Goal: Task Accomplishment & Management: Use online tool/utility

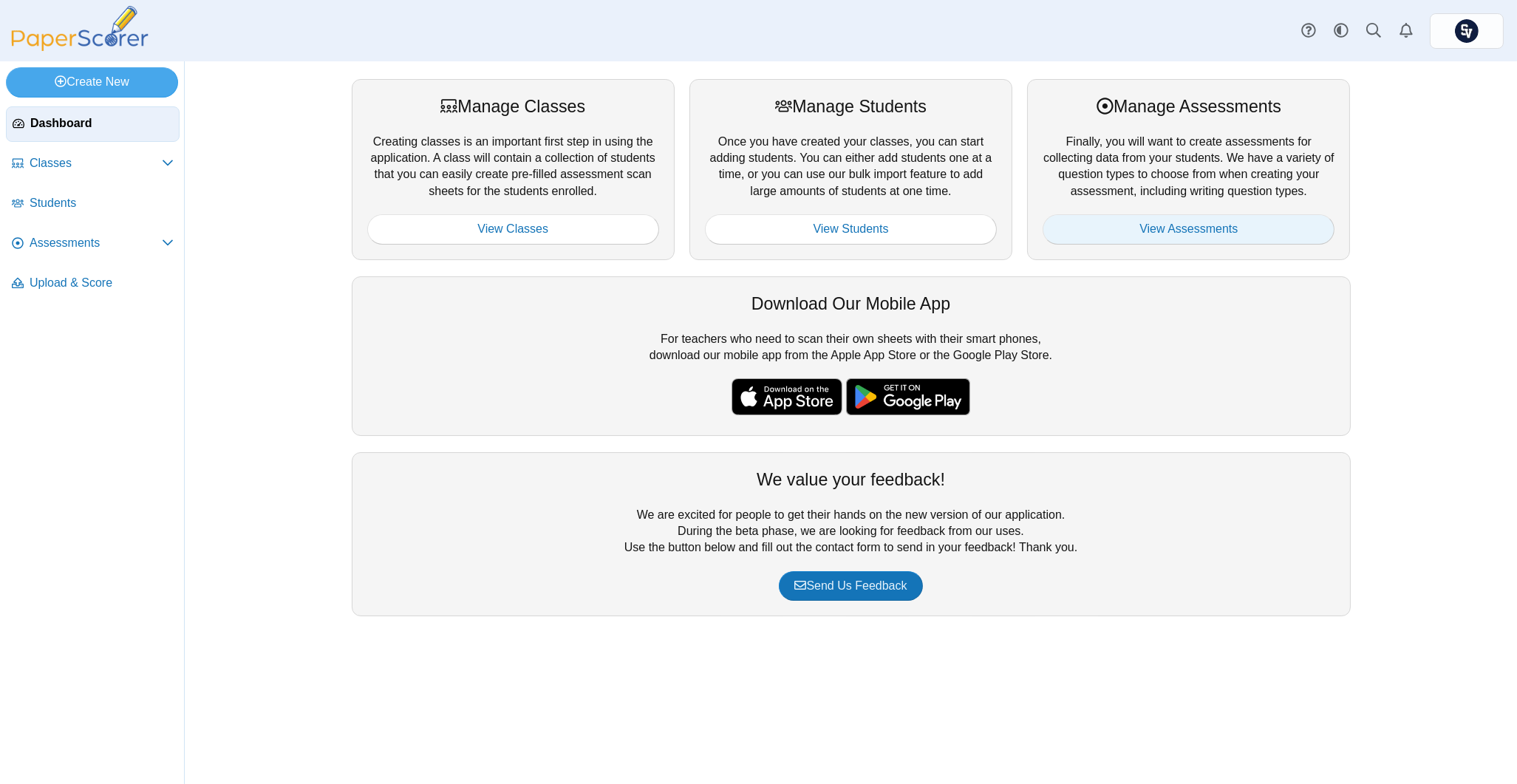
click at [1206, 226] on link "View Assessments" at bounding box center [1188, 228] width 291 height 29
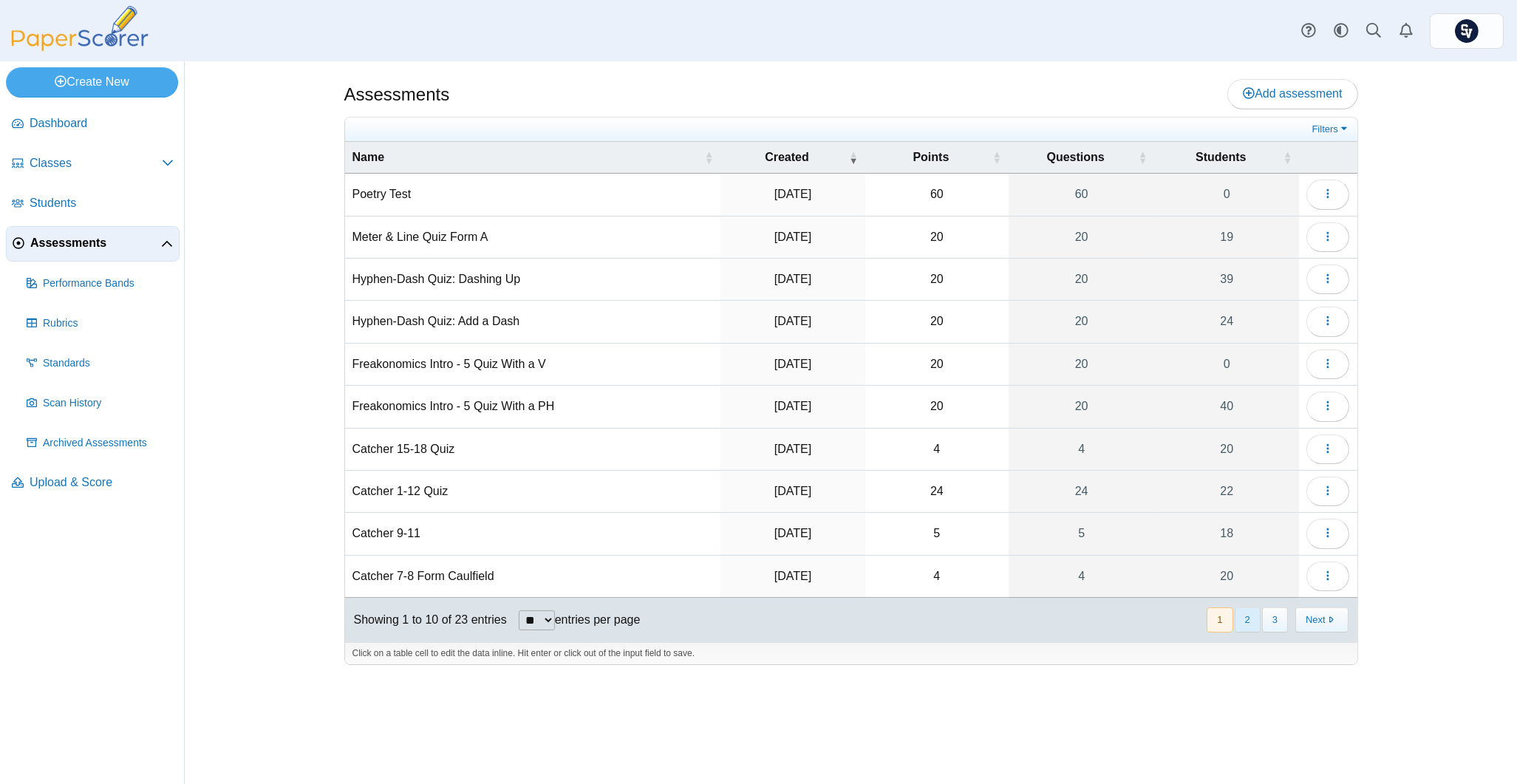
click at [1243, 620] on button "2" at bounding box center [1247, 619] width 26 height 24
click at [1319, 449] on button "button" at bounding box center [1327, 449] width 43 height 29
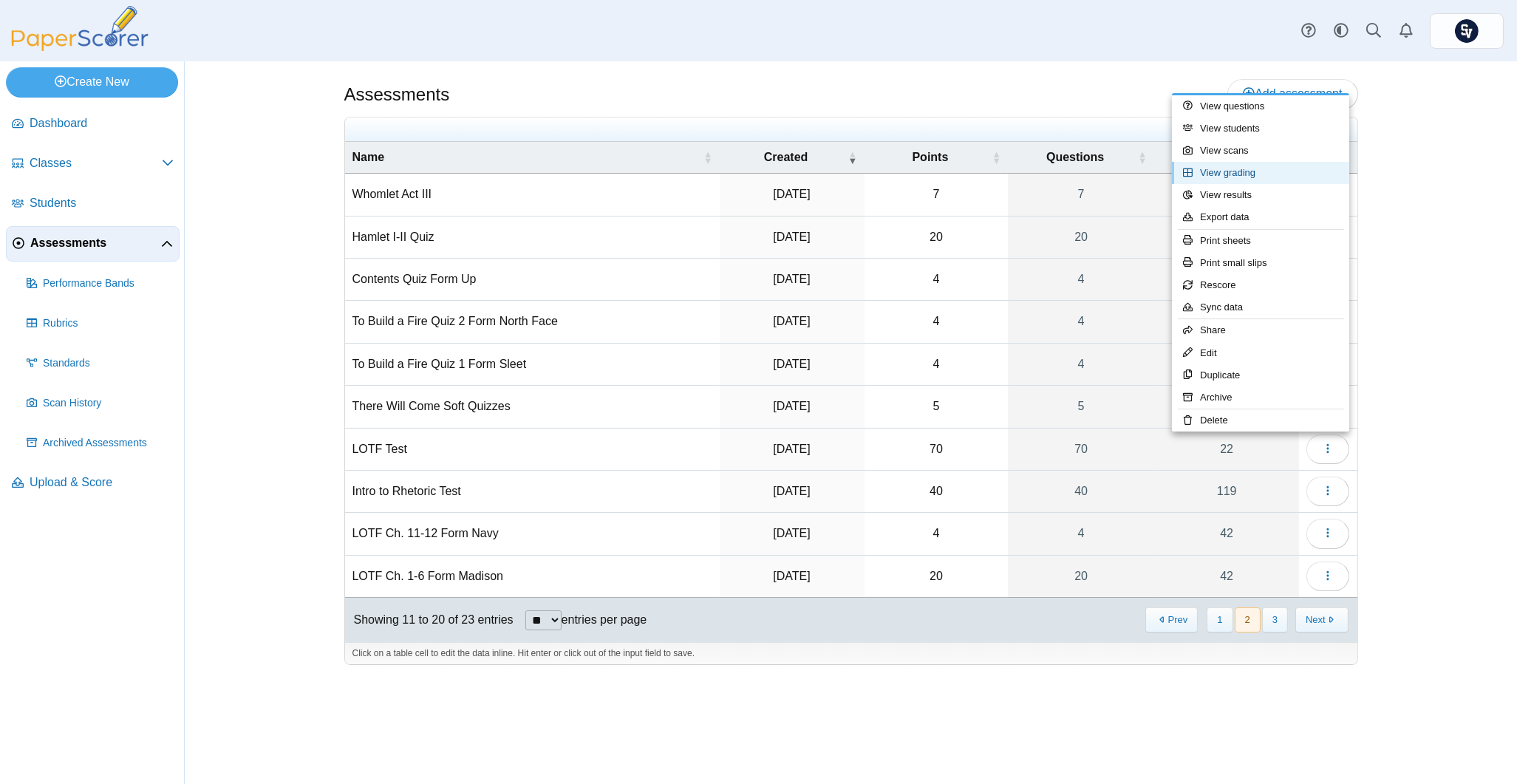
click at [1286, 177] on link "View grading" at bounding box center [1260, 173] width 177 height 22
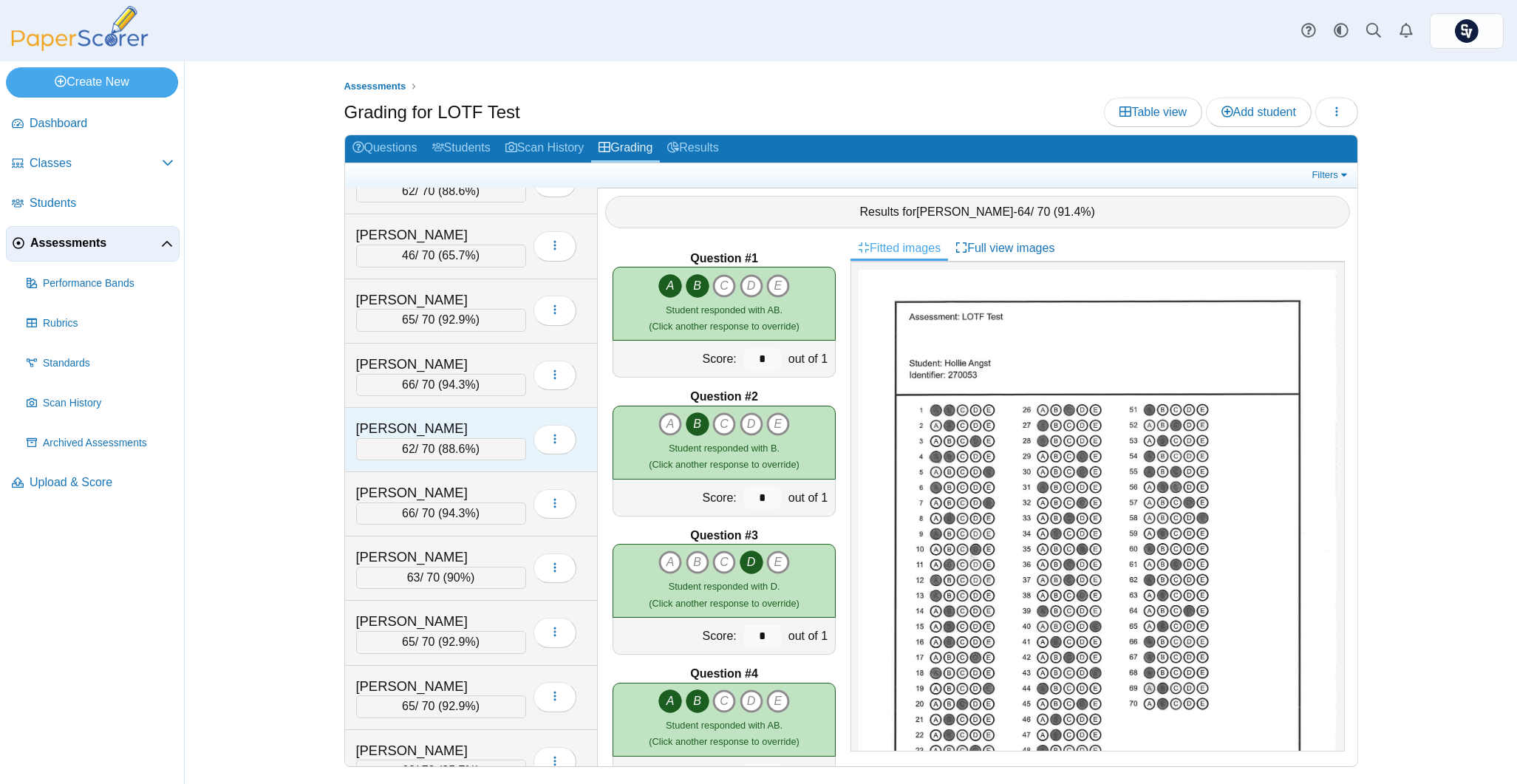
scroll to position [196, 0]
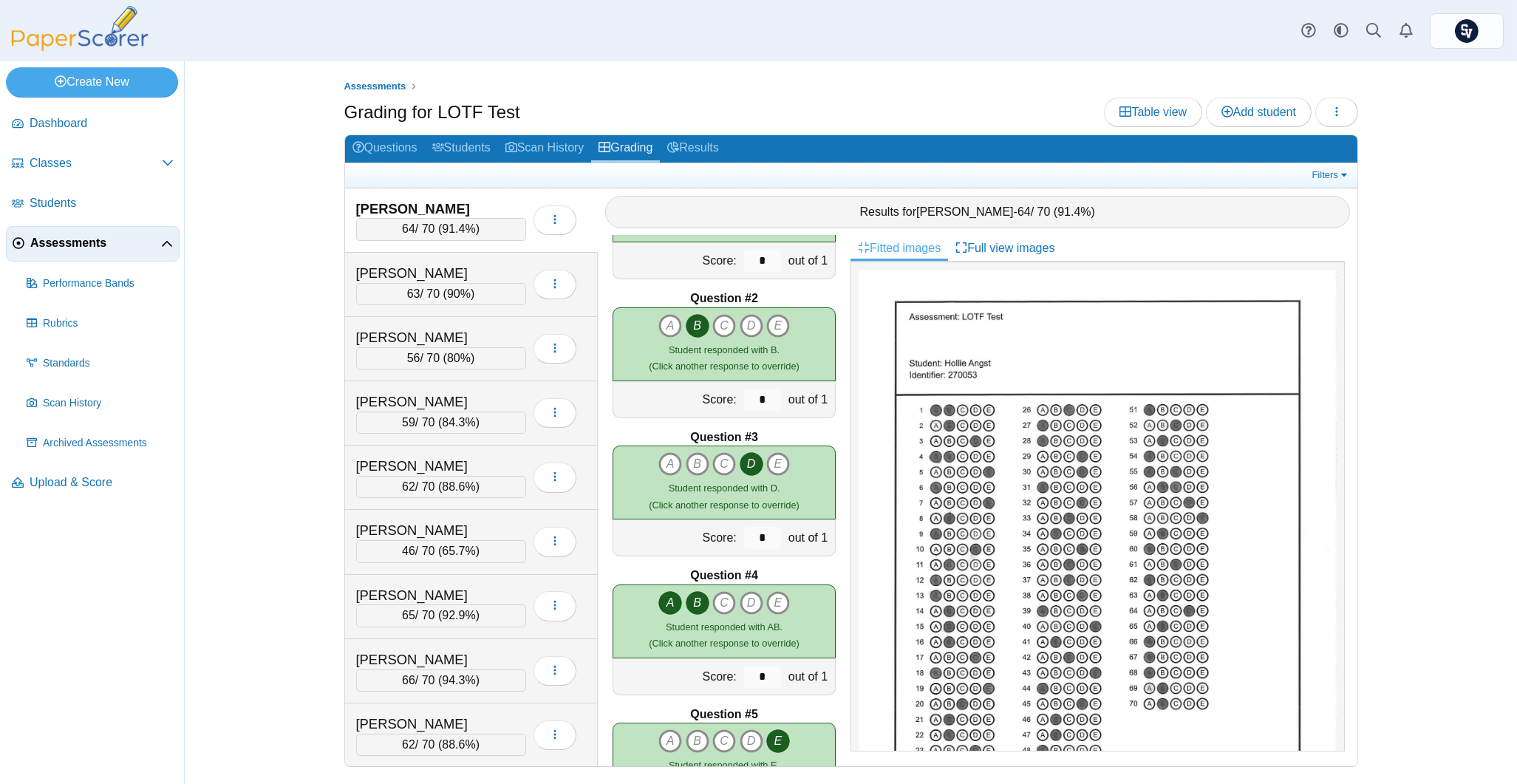
scroll to position [393, 0]
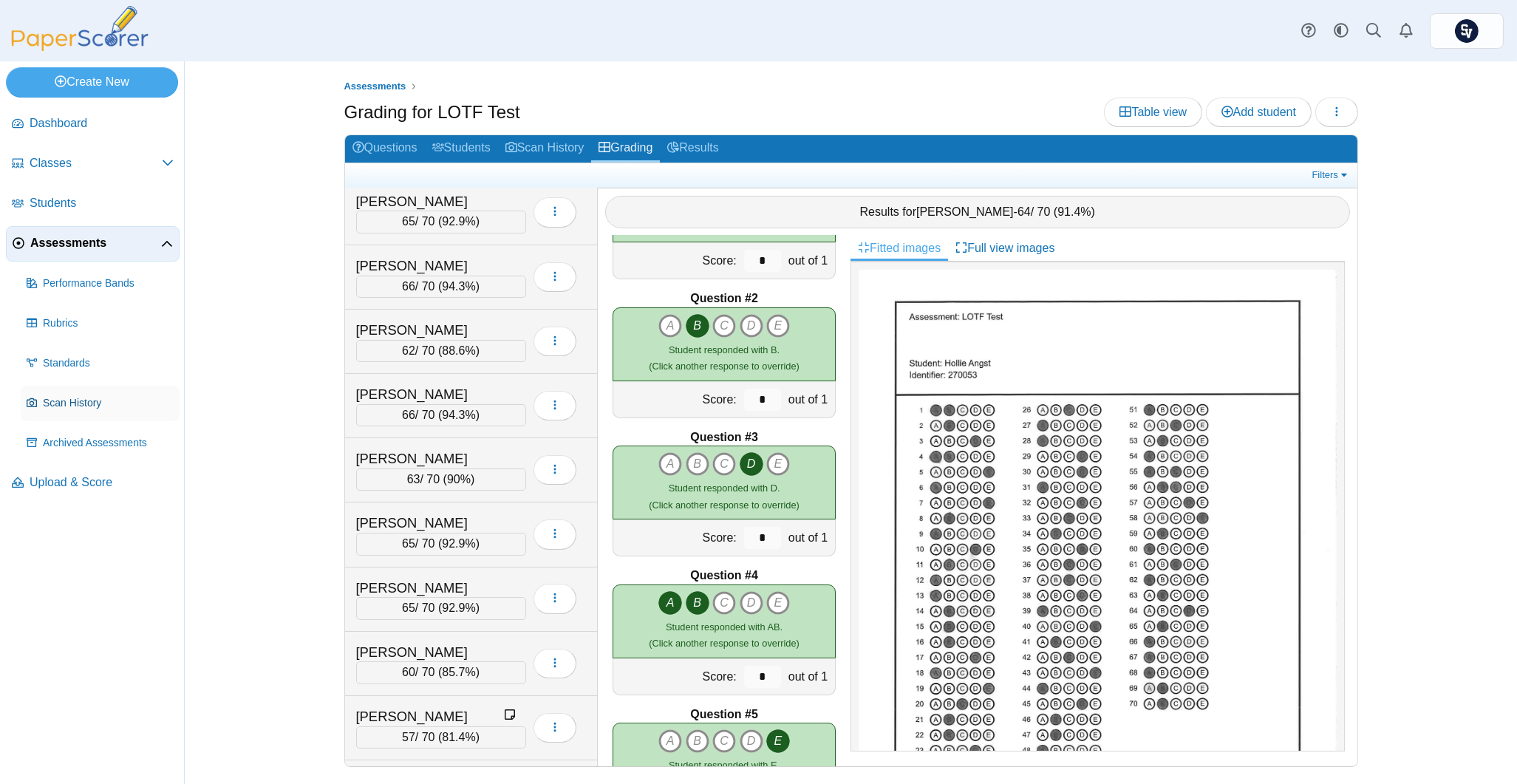
click at [84, 408] on span "Scan History" at bounding box center [108, 403] width 131 height 15
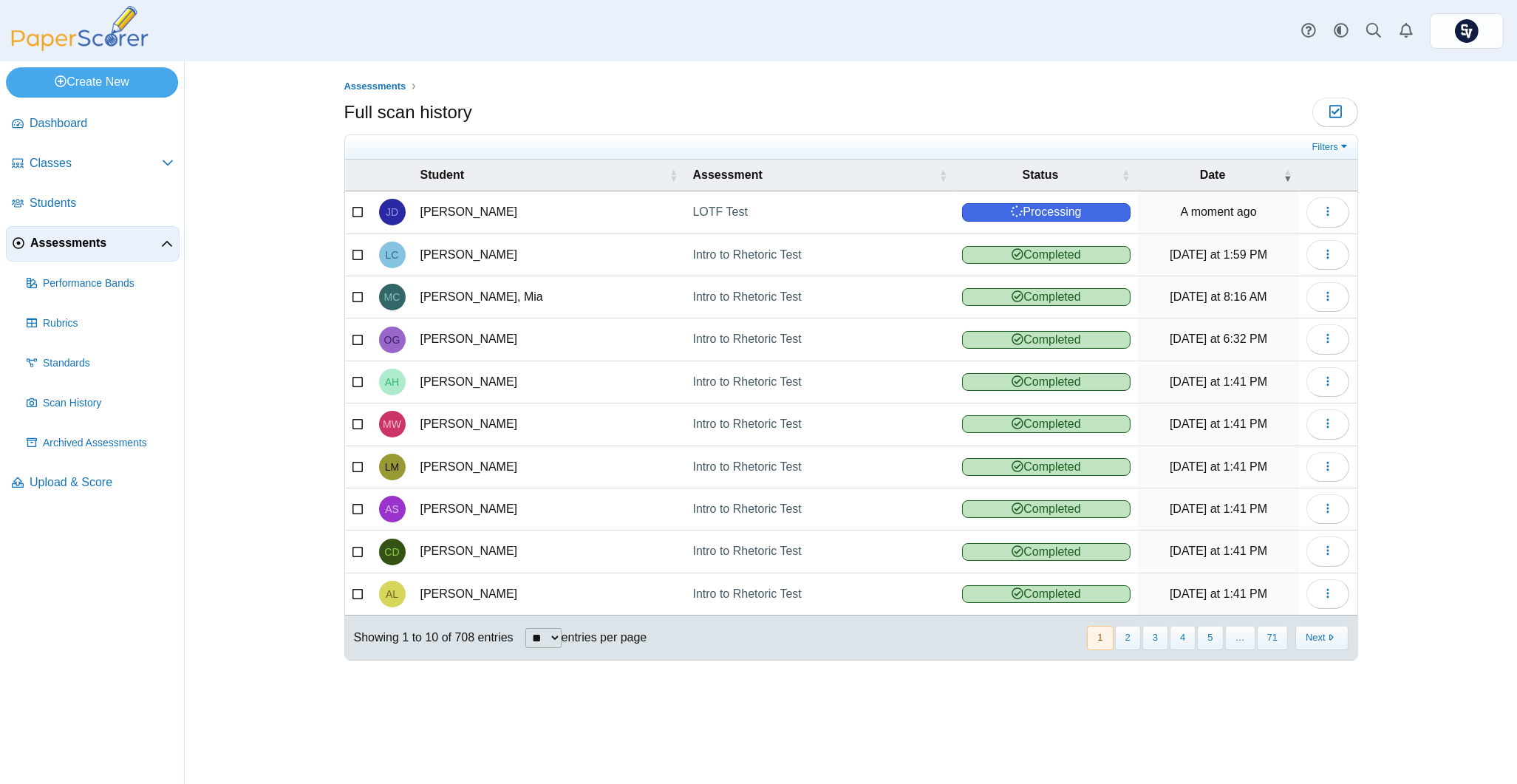
click at [88, 242] on span "Assessments" at bounding box center [95, 243] width 131 height 16
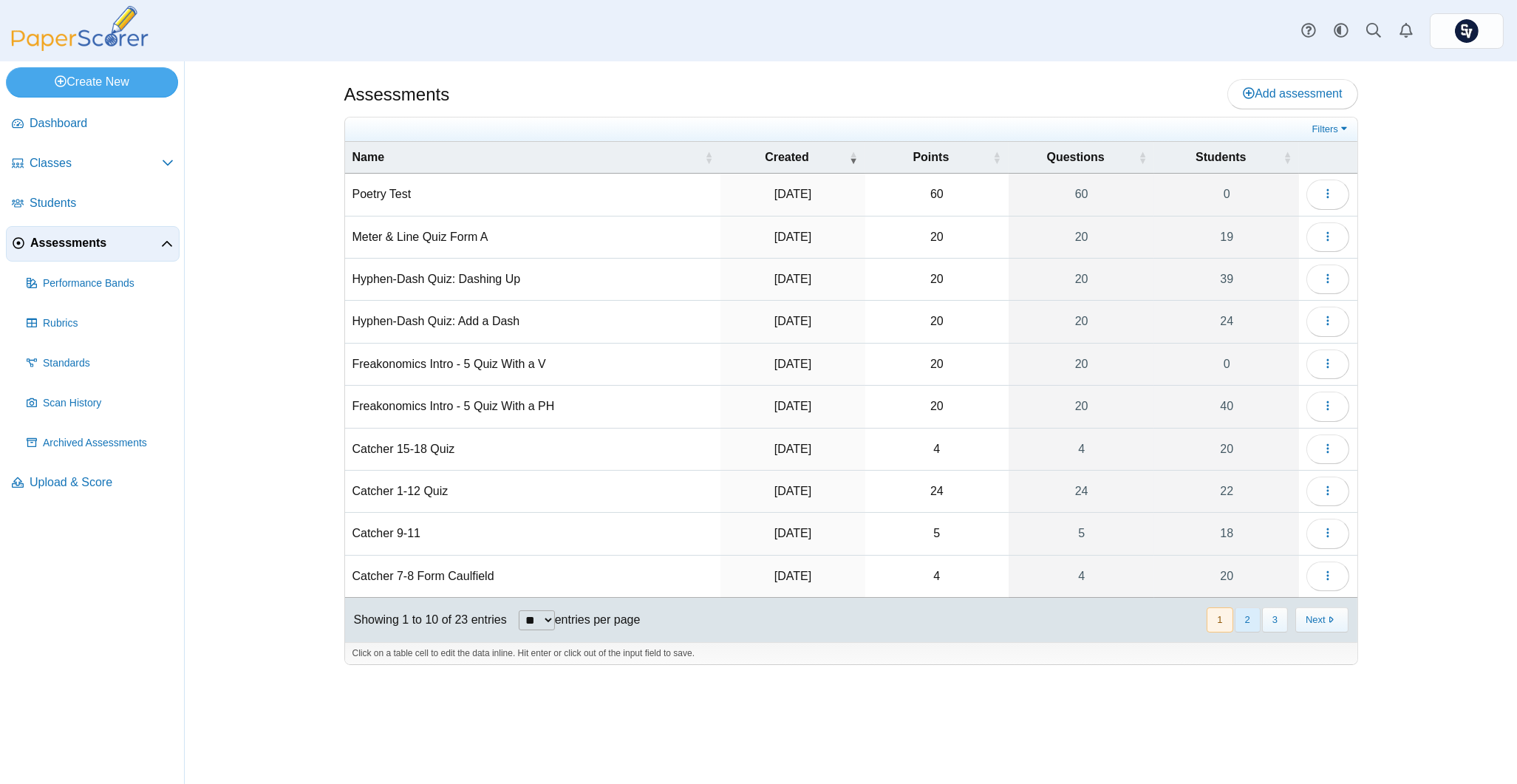
click at [1242, 622] on button "2" at bounding box center [1247, 619] width 26 height 24
click at [1373, 38] on icon at bounding box center [1374, 30] width 15 height 15
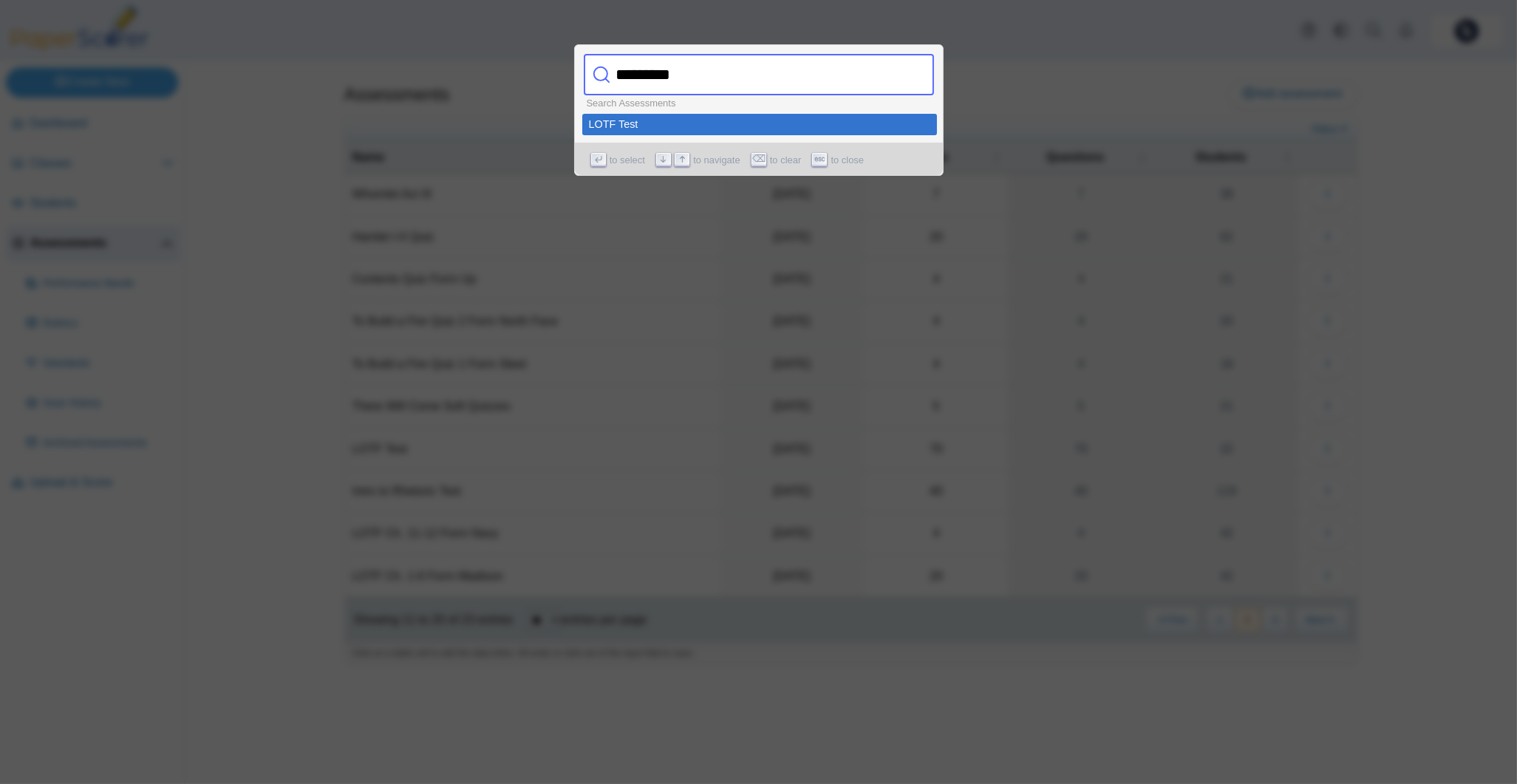
type input "*********"
click at [609, 120] on div "LOTF Test" at bounding box center [759, 124] width 341 height 10
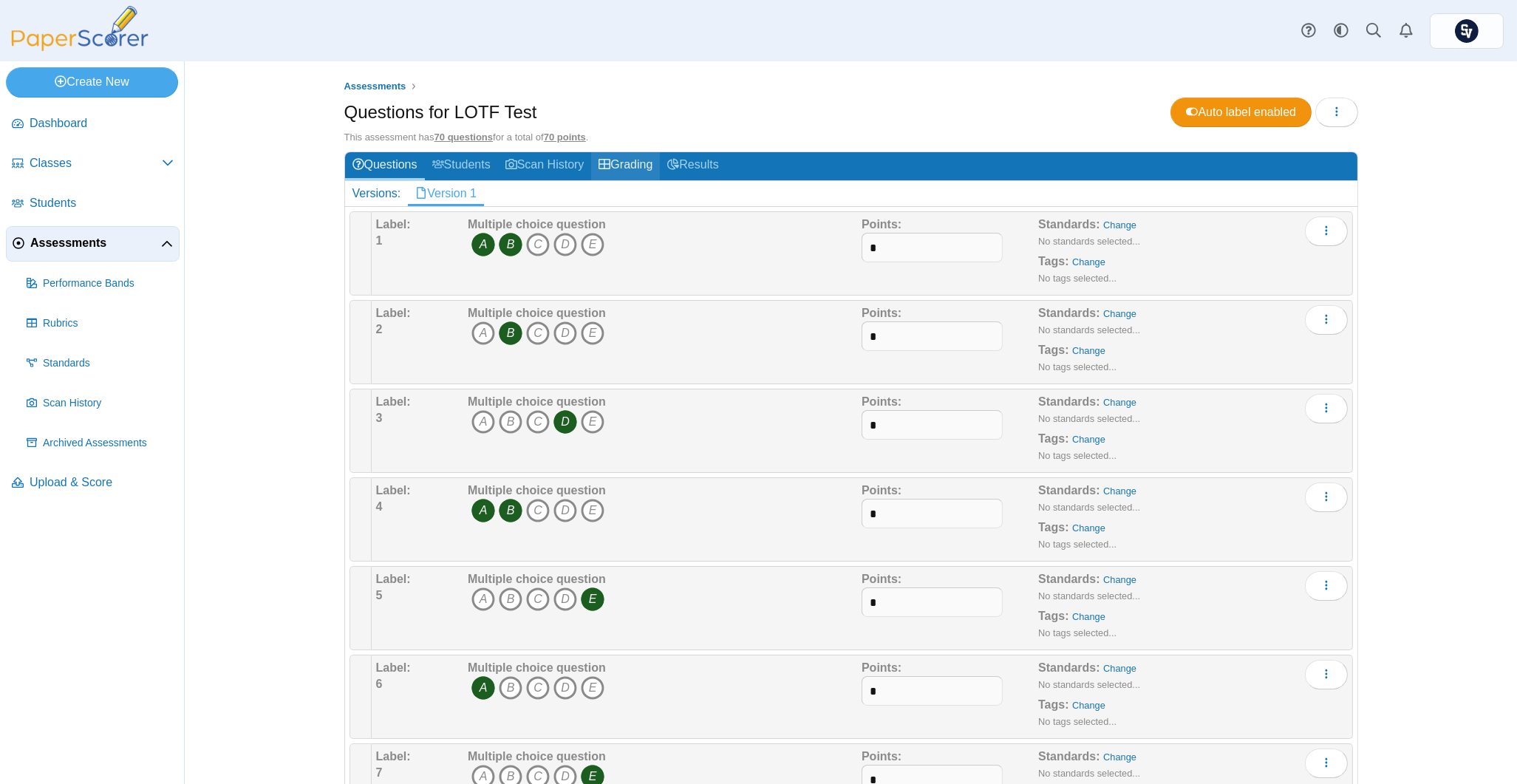
click at [628, 161] on link "Grading" at bounding box center [626, 166] width 69 height 27
